Goal: Task Accomplishment & Management: Manage account settings

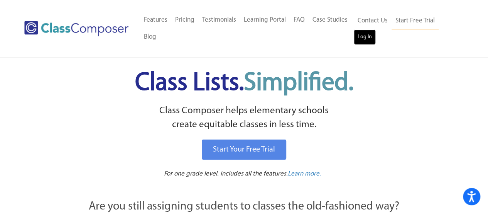
click at [366, 33] on link "Log In" at bounding box center [365, 36] width 22 height 15
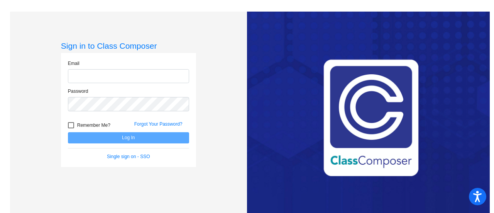
type input "[PERSON_NAME][EMAIL_ADDRESS][PERSON_NAME][DOMAIN_NAME]"
click at [94, 124] on span "Remember Me?" at bounding box center [93, 124] width 33 height 9
click at [71, 128] on input "Remember Me?" at bounding box center [71, 128] width 0 height 0
checkbox input "true"
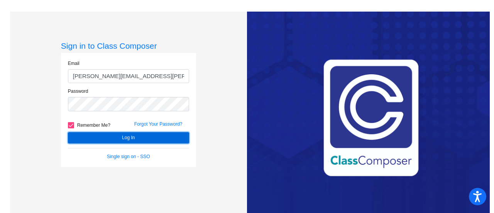
click at [97, 134] on button "Log In" at bounding box center [128, 137] width 121 height 11
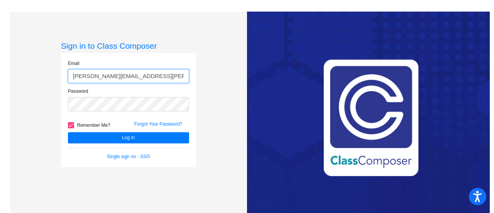
click at [168, 78] on input "matthew.krapfl@jeffco.k12.co.us" at bounding box center [128, 76] width 121 height 14
